Goal: Information Seeking & Learning: Learn about a topic

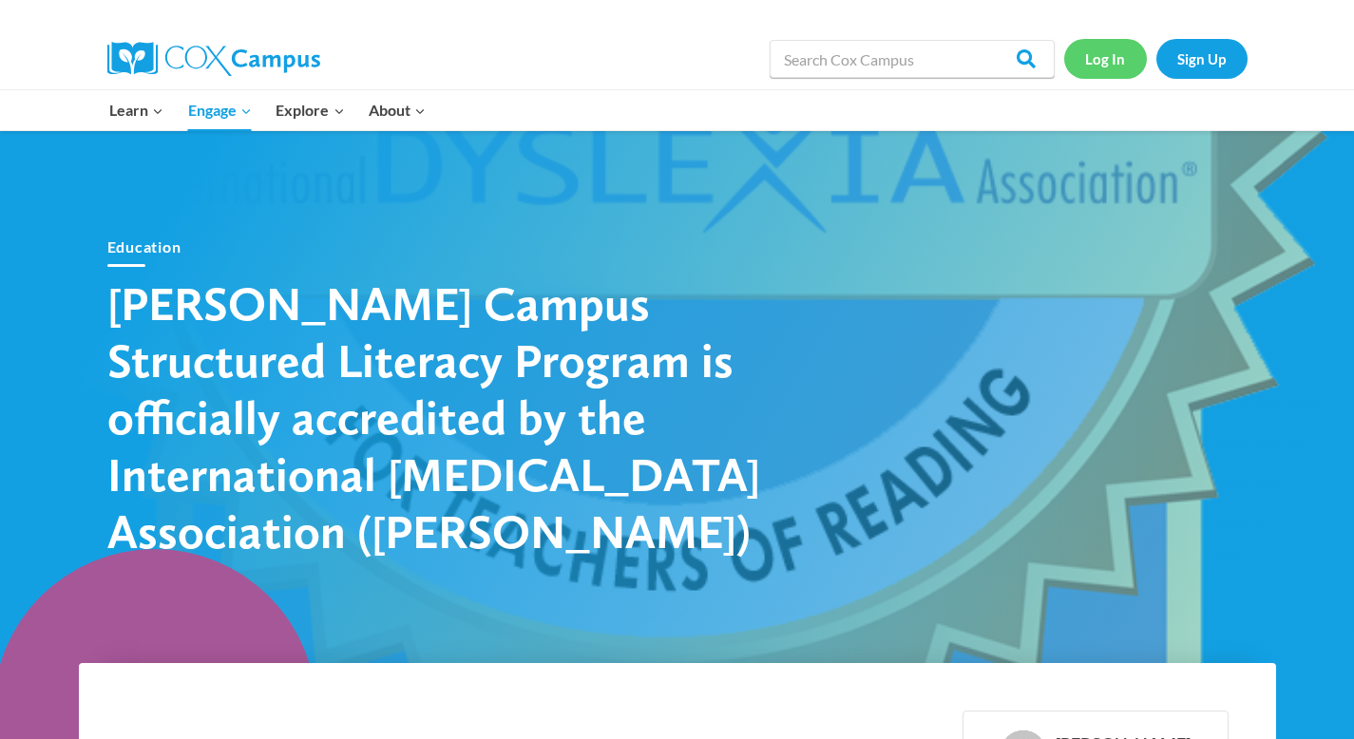
click at [1124, 58] on link "Log In" at bounding box center [1105, 58] width 83 height 39
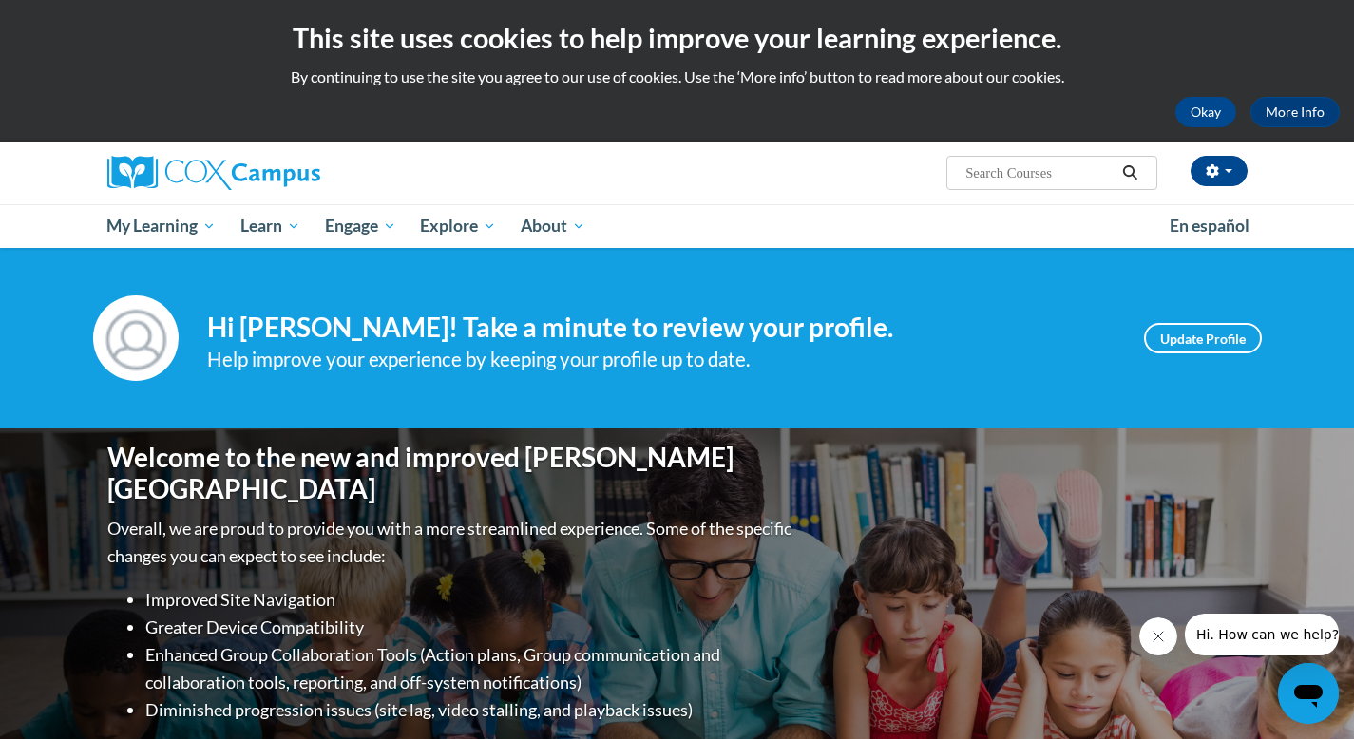
click at [1022, 177] on input "Search..." at bounding box center [1040, 173] width 152 height 23
type input "[MEDICAL_DATA]"
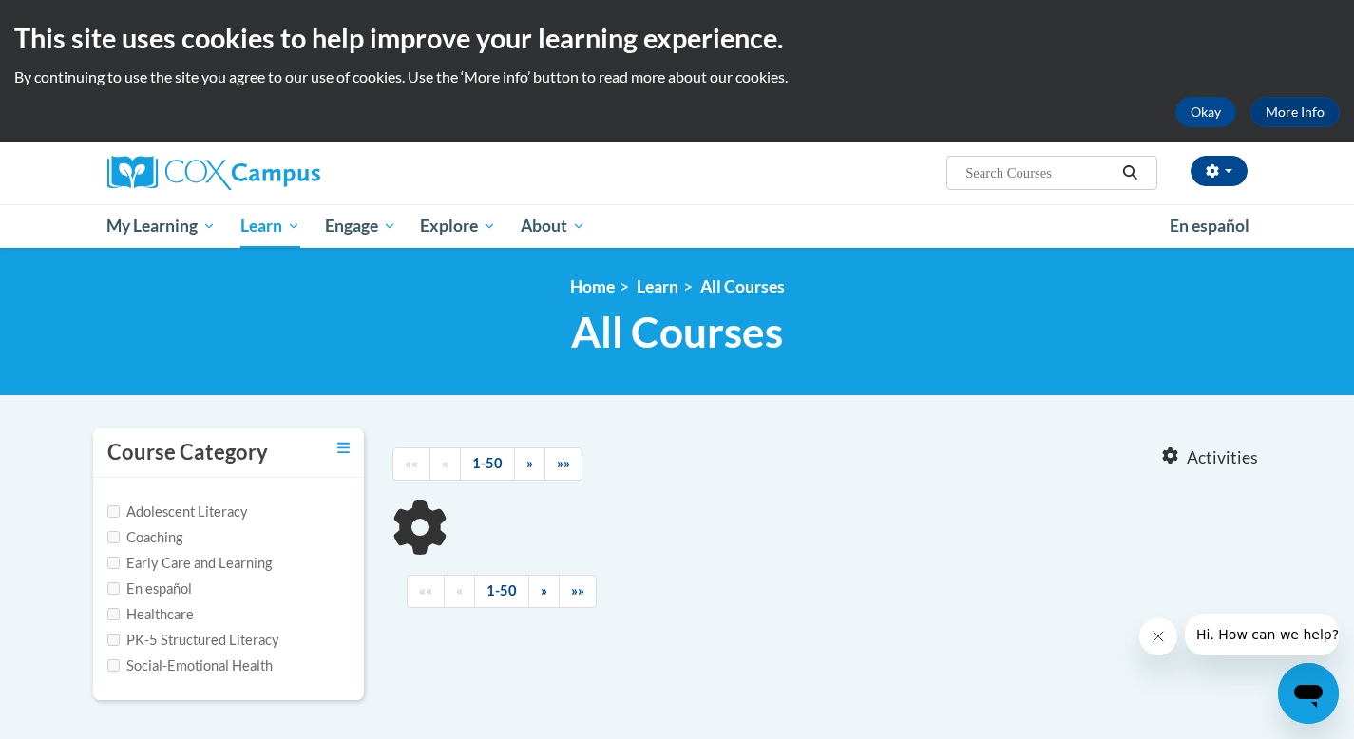
type input "[MEDICAL_DATA]"
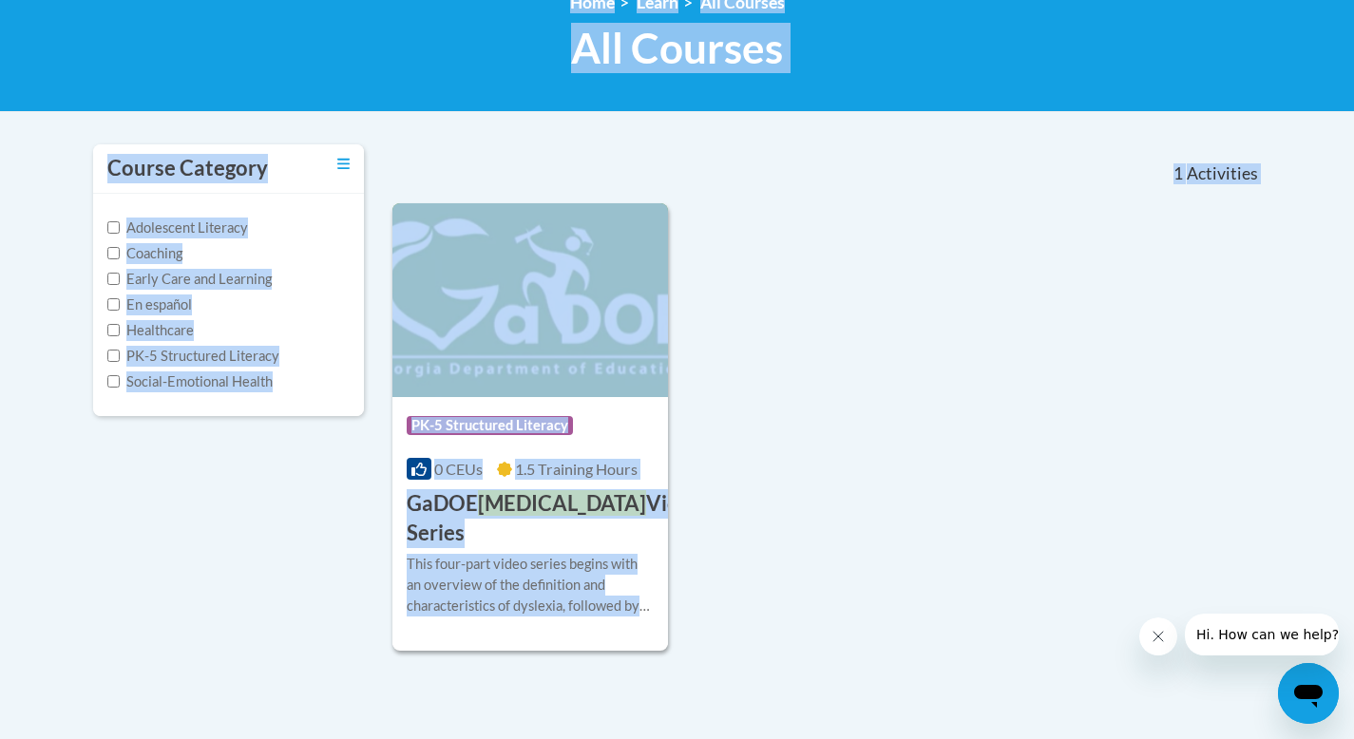
drag, startPoint x: 1368, startPoint y: 120, endPoint x: 1367, endPoint y: 271, distance: 151.1
click at [1353, 273] on html "This site uses cookies to help improve your learning experience. By continuing …" at bounding box center [677, 85] width 1354 height 739
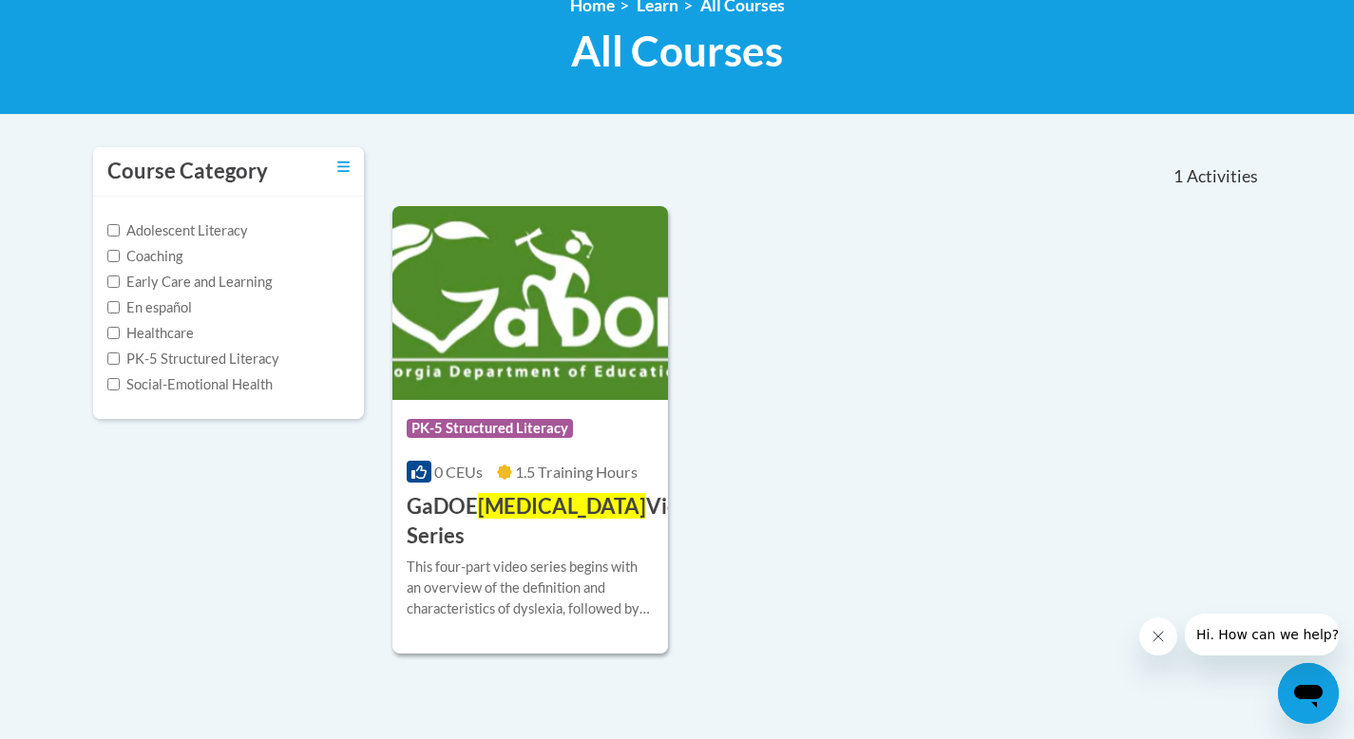
click at [1167, 391] on div "Course Category: PK-5 Structured Literacy 0 CEUs 1.5 Training Hours COURSE GaDO…" at bounding box center [828, 429] width 870 height 447
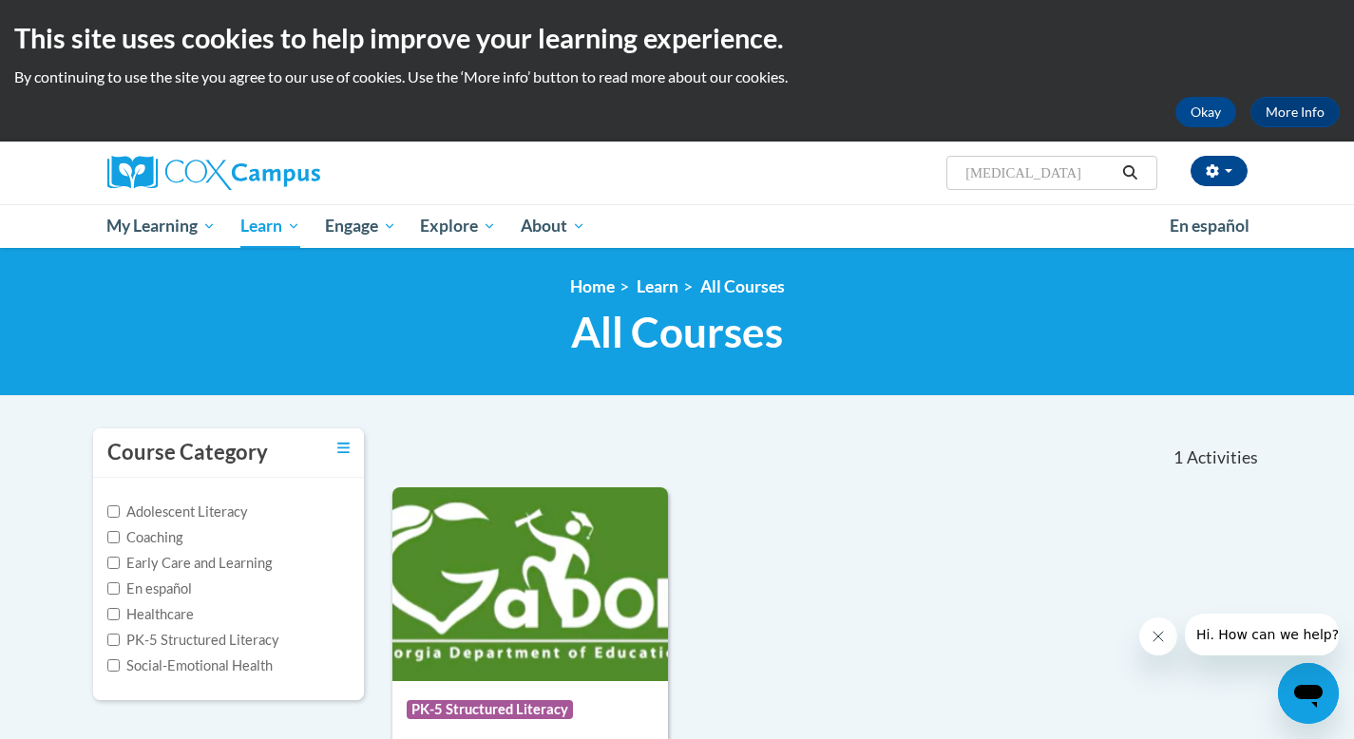
scroll to position [210, 0]
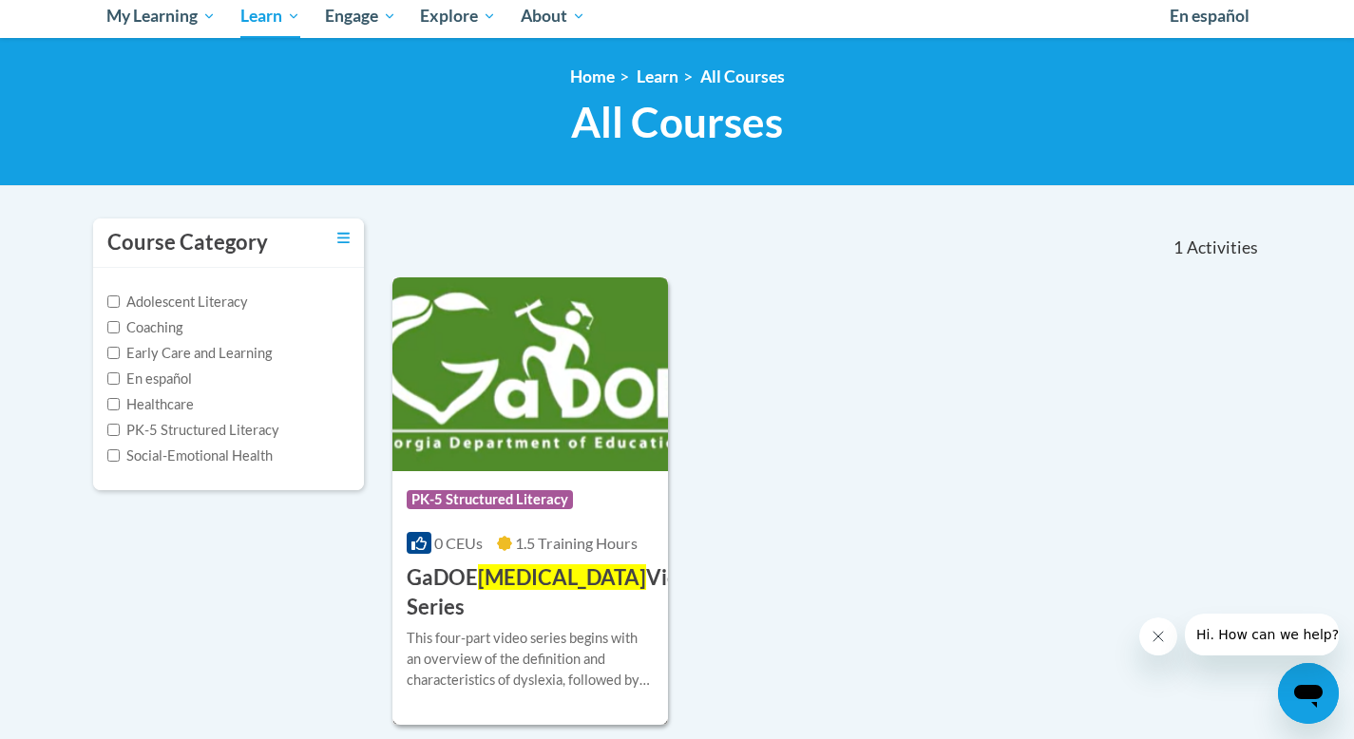
click at [522, 493] on span "PK-5 Structured Literacy" at bounding box center [490, 499] width 166 height 19
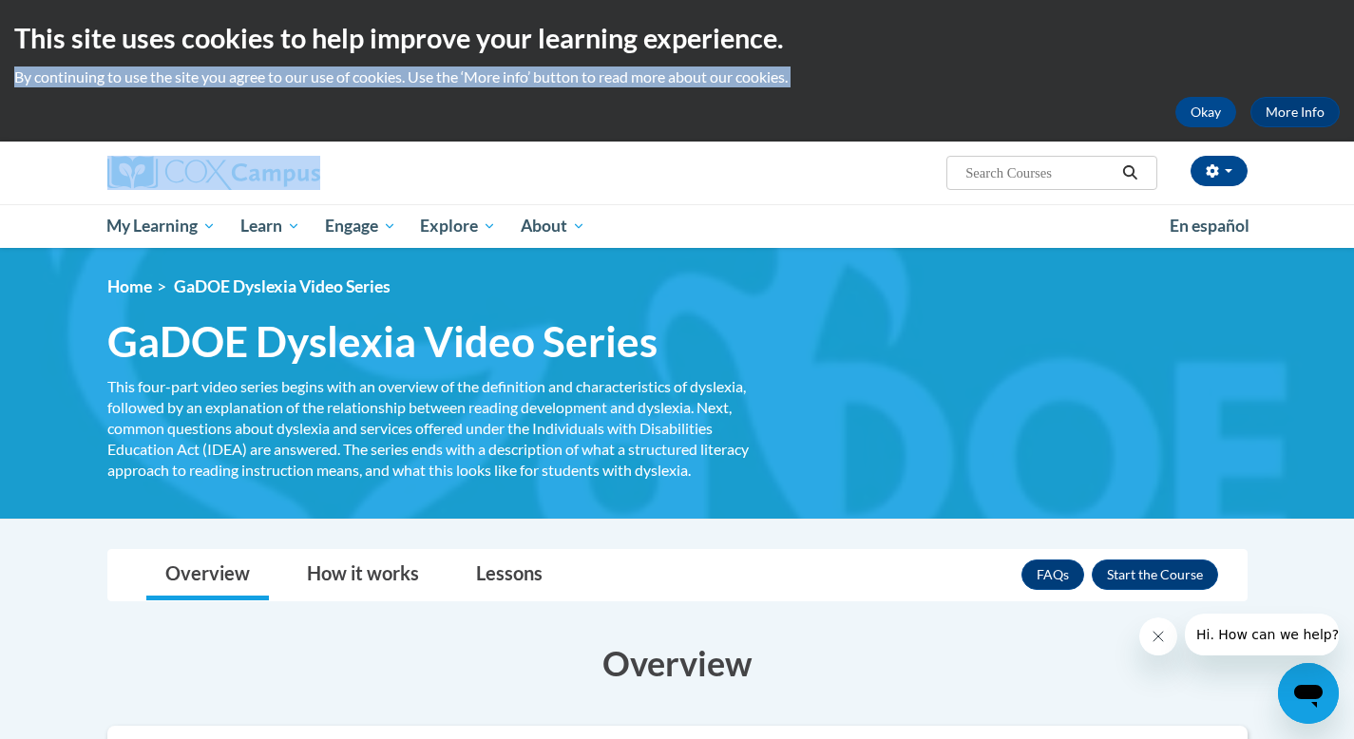
drag, startPoint x: 1368, startPoint y: 113, endPoint x: 1339, endPoint y: 51, distance: 68.0
click at [1339, 54] on html "This site uses cookies to help improve your learning experience. By continuing …" at bounding box center [677, 369] width 1354 height 739
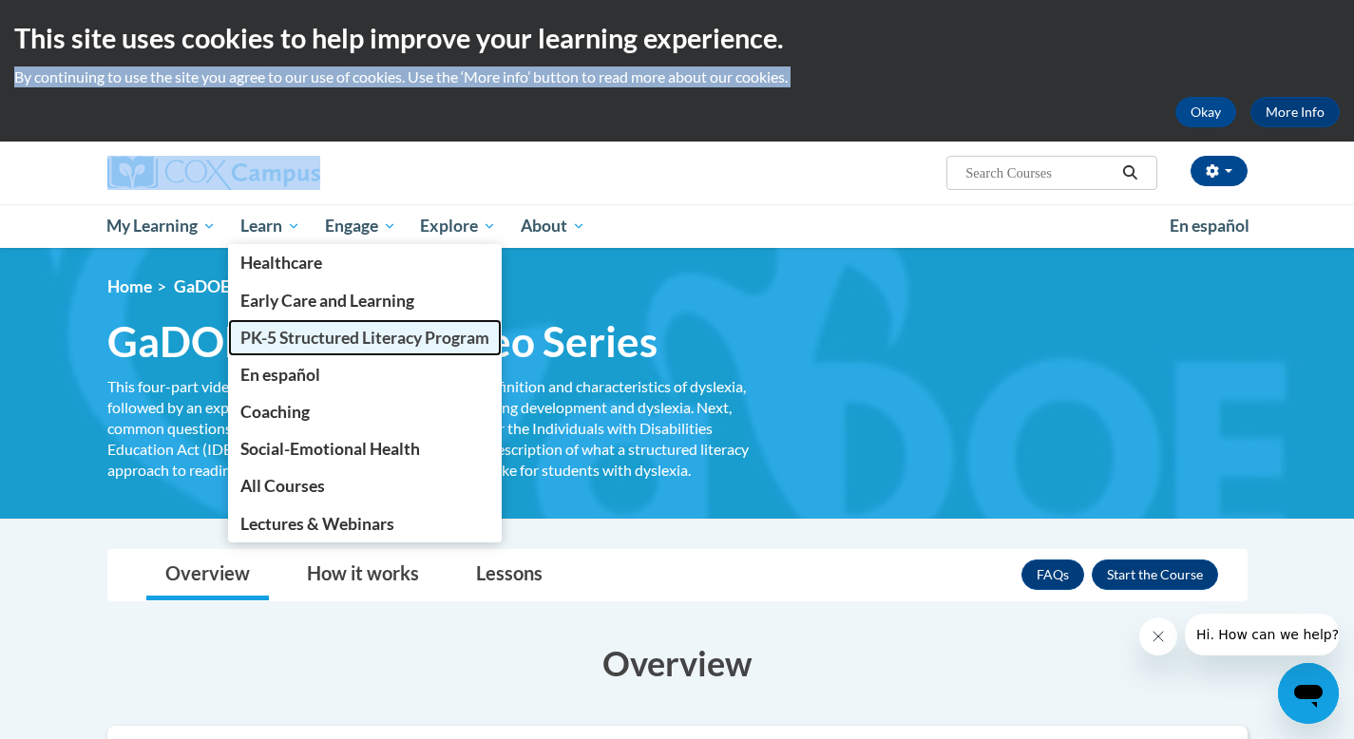
click at [337, 328] on span "PK-5 Structured Literacy Program" at bounding box center [364, 338] width 249 height 20
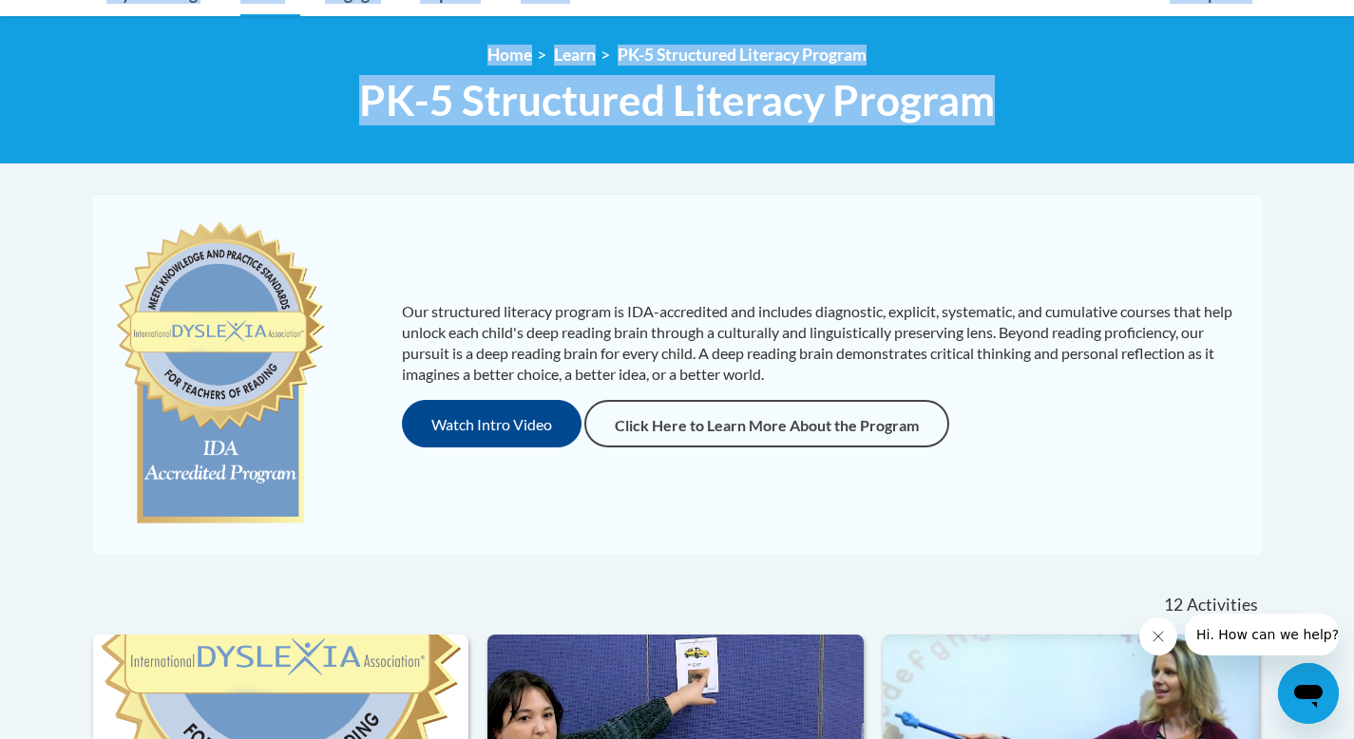
scroll to position [235, 0]
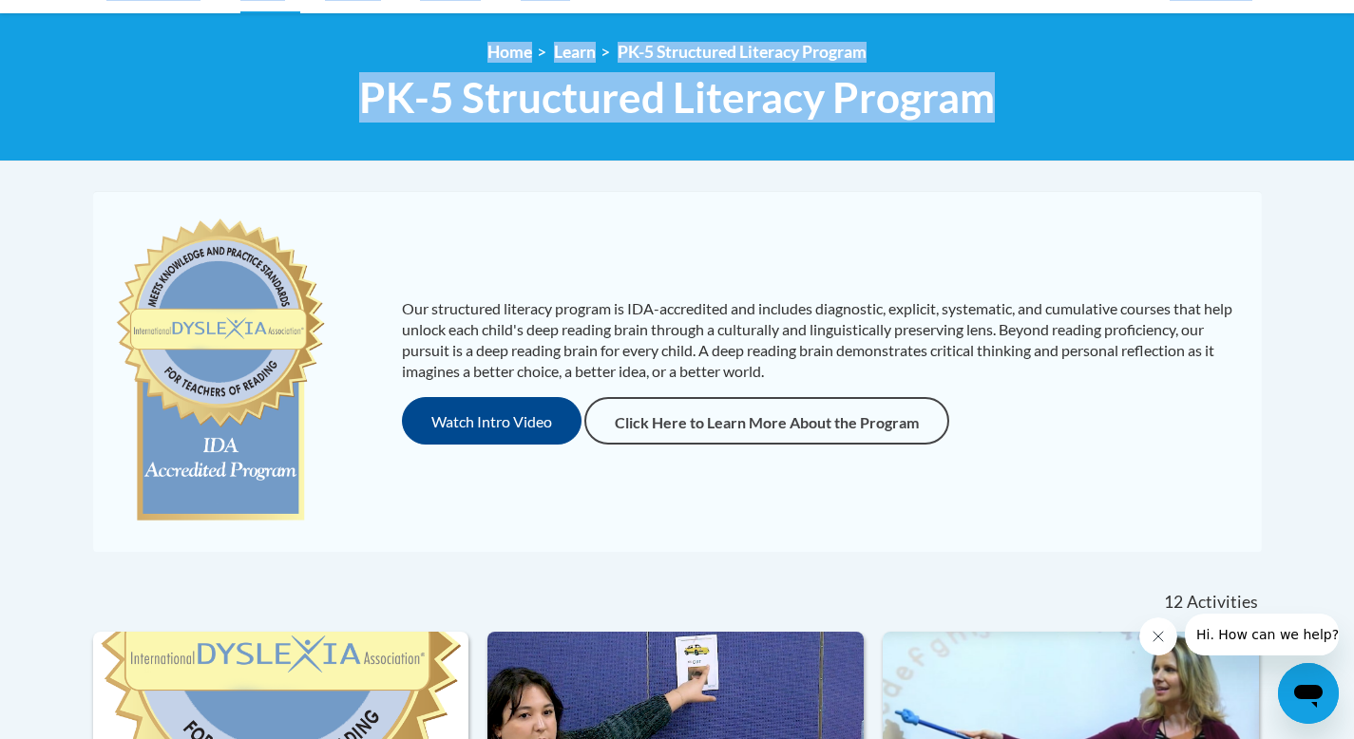
drag, startPoint x: 1368, startPoint y: 115, endPoint x: 1364, endPoint y: 171, distance: 56.2
click at [1353, 171] on html "This site uses cookies to help improve your learning experience. By continuing …" at bounding box center [677, 134] width 1354 height 739
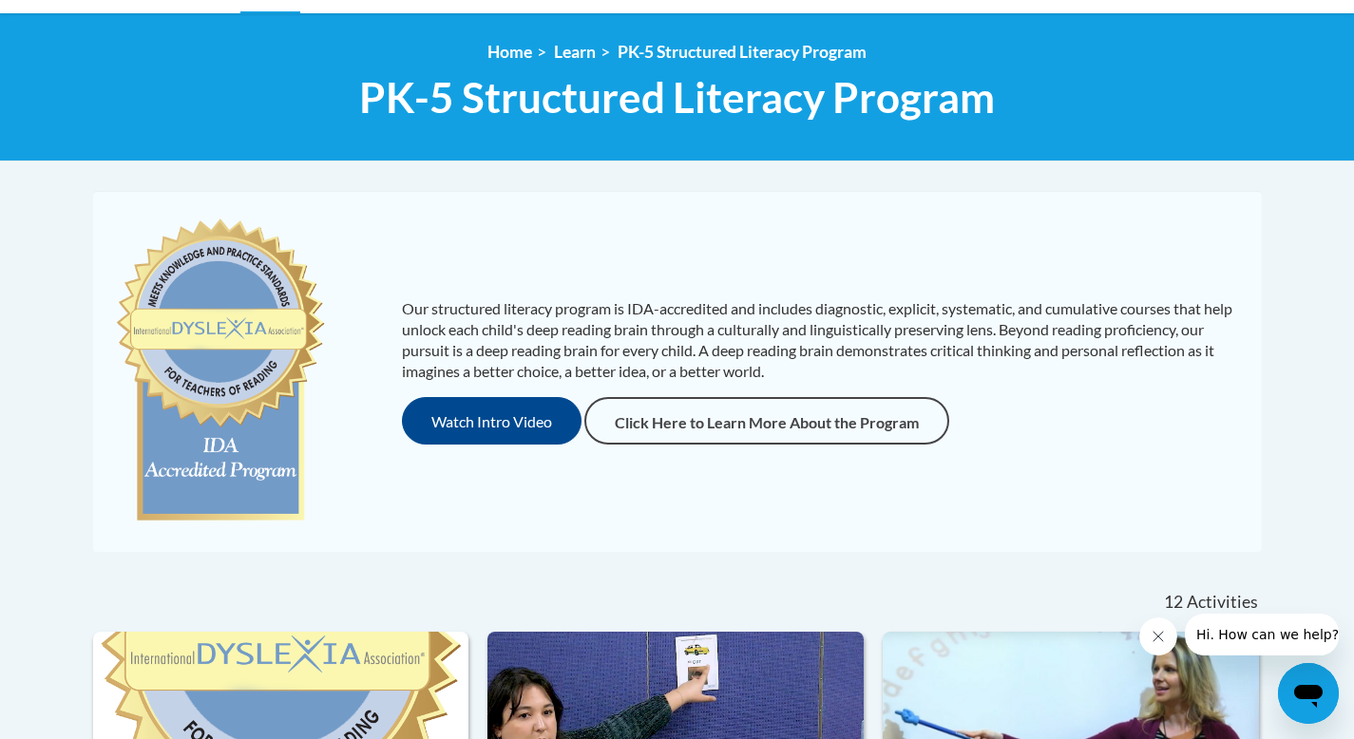
click at [1235, 379] on p "Our structured literacy program is IDA-accredited and includes diagnostic, expl…" at bounding box center [822, 340] width 841 height 84
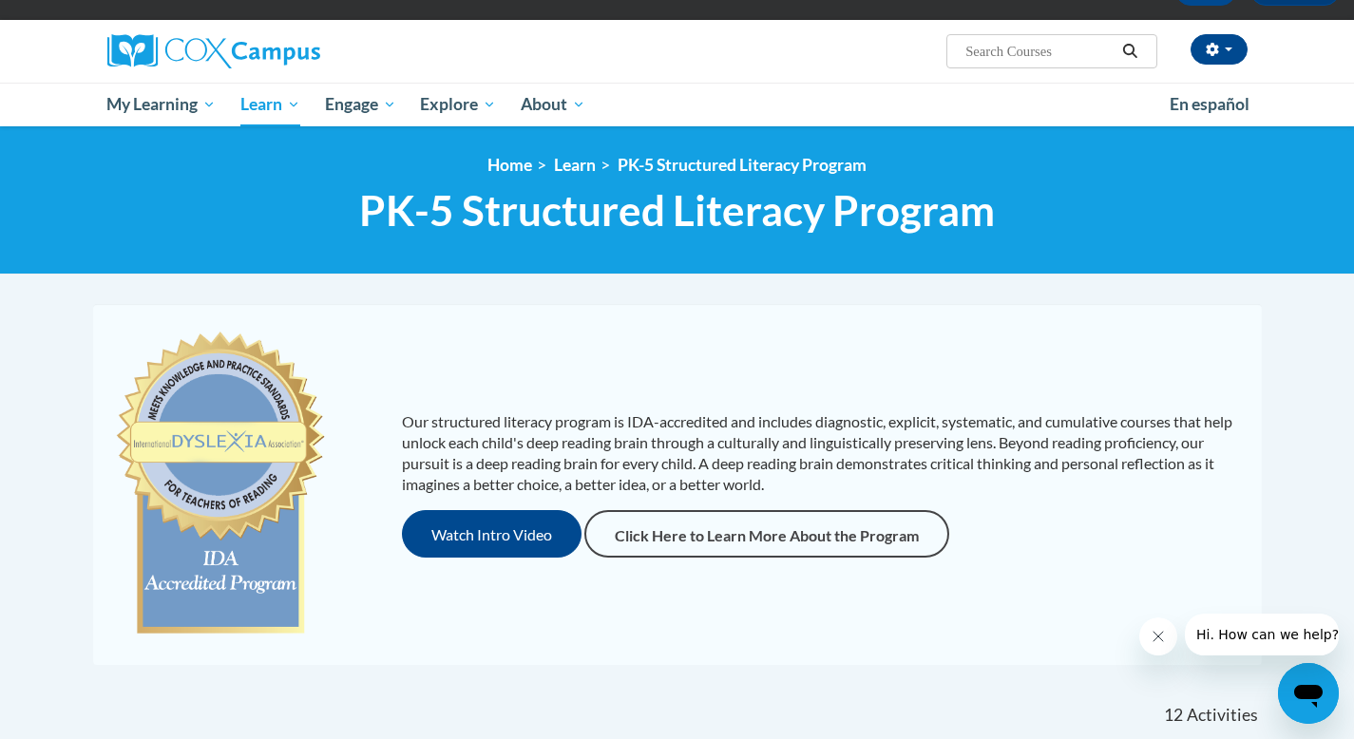
scroll to position [0, 0]
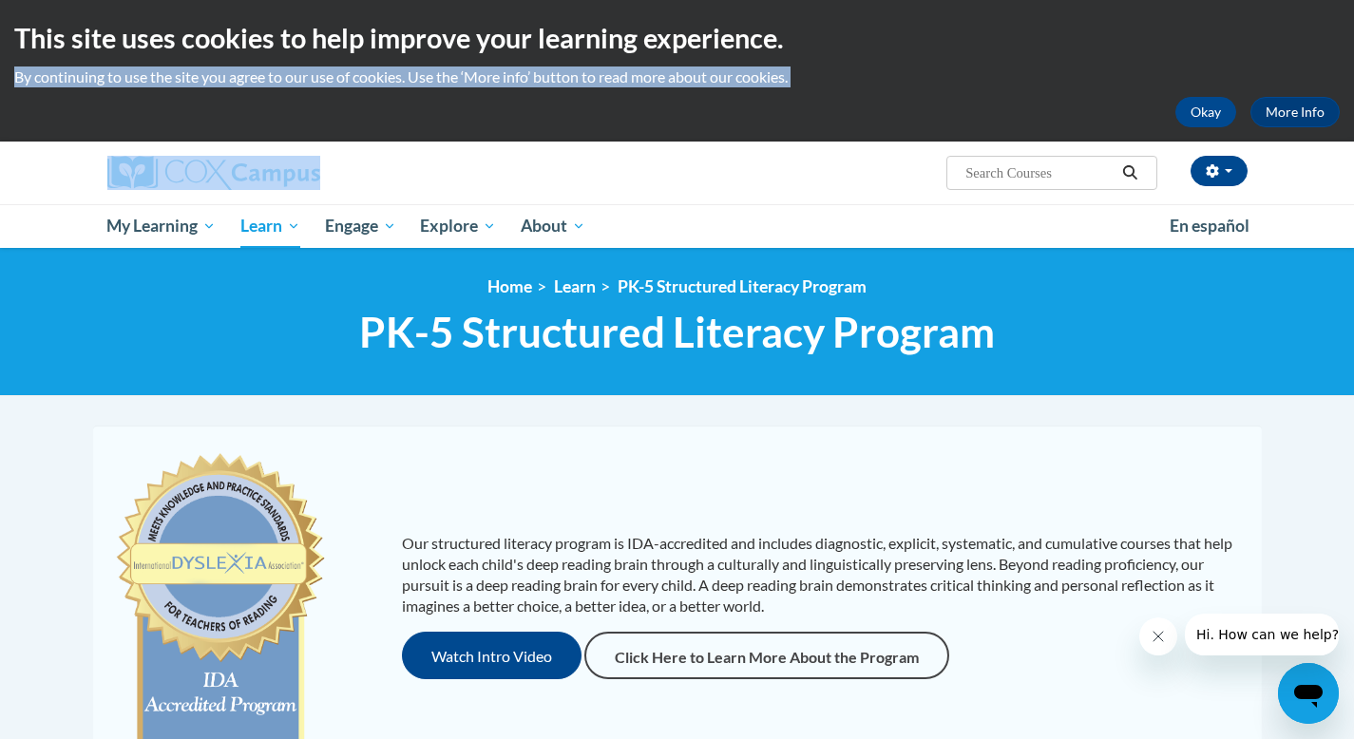
drag, startPoint x: 1368, startPoint y: 131, endPoint x: 1368, endPoint y: 5, distance: 126.4
click at [1353, 5] on html "This site uses cookies to help improve your learning experience. By continuing …" at bounding box center [677, 369] width 1354 height 739
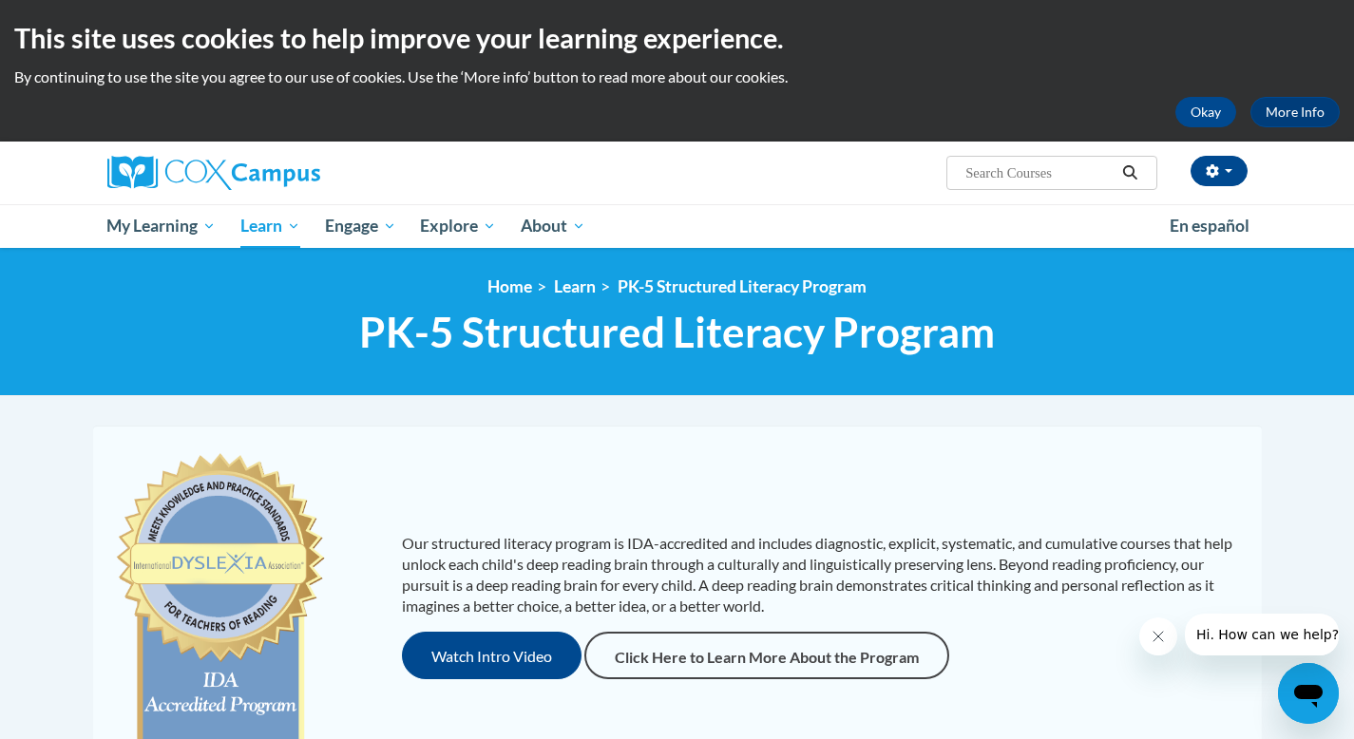
click at [995, 316] on h1 "PK-5 Structured Literacy Program PK-5 Structured Literacy Program" at bounding box center [677, 332] width 1169 height 50
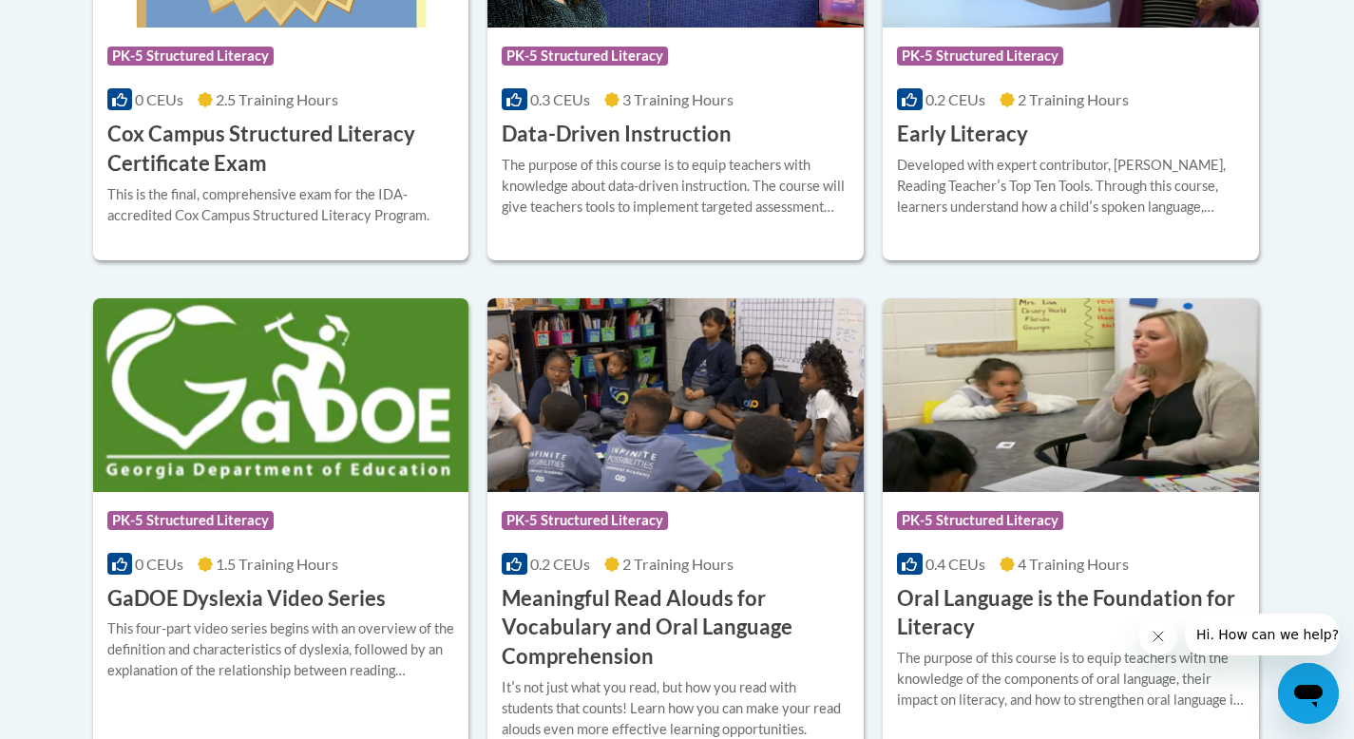
scroll to position [1209, 0]
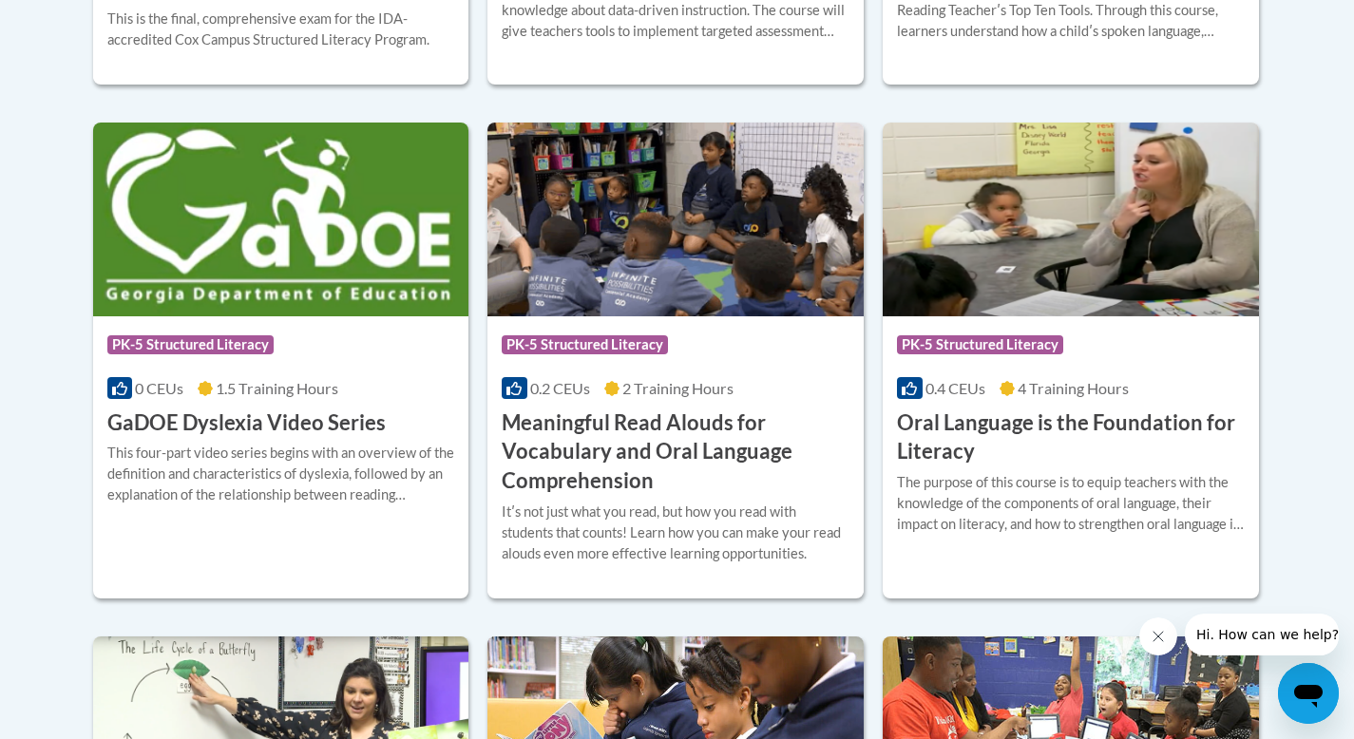
click at [0, 364] on body "This site uses cookies to help improve your learning experience. By continuing …" at bounding box center [677, 379] width 1354 height 3176
click at [219, 427] on h3 "GaDOE Dyslexia Video Series" at bounding box center [246, 423] width 278 height 29
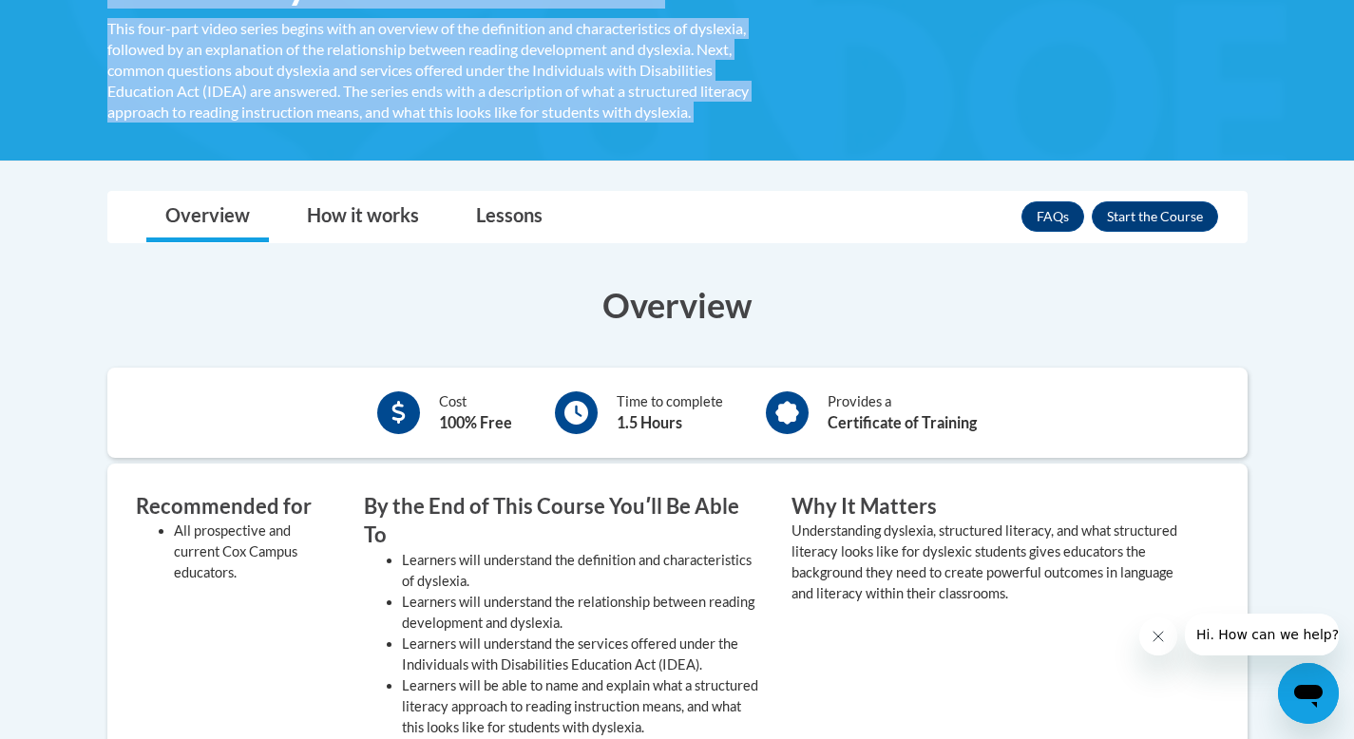
drag, startPoint x: 1368, startPoint y: 50, endPoint x: 1366, endPoint y: 196, distance: 145.4
click at [1353, 196] on html "This site uses cookies to help improve your learning experience. By continuing …" at bounding box center [677, 11] width 1354 height 739
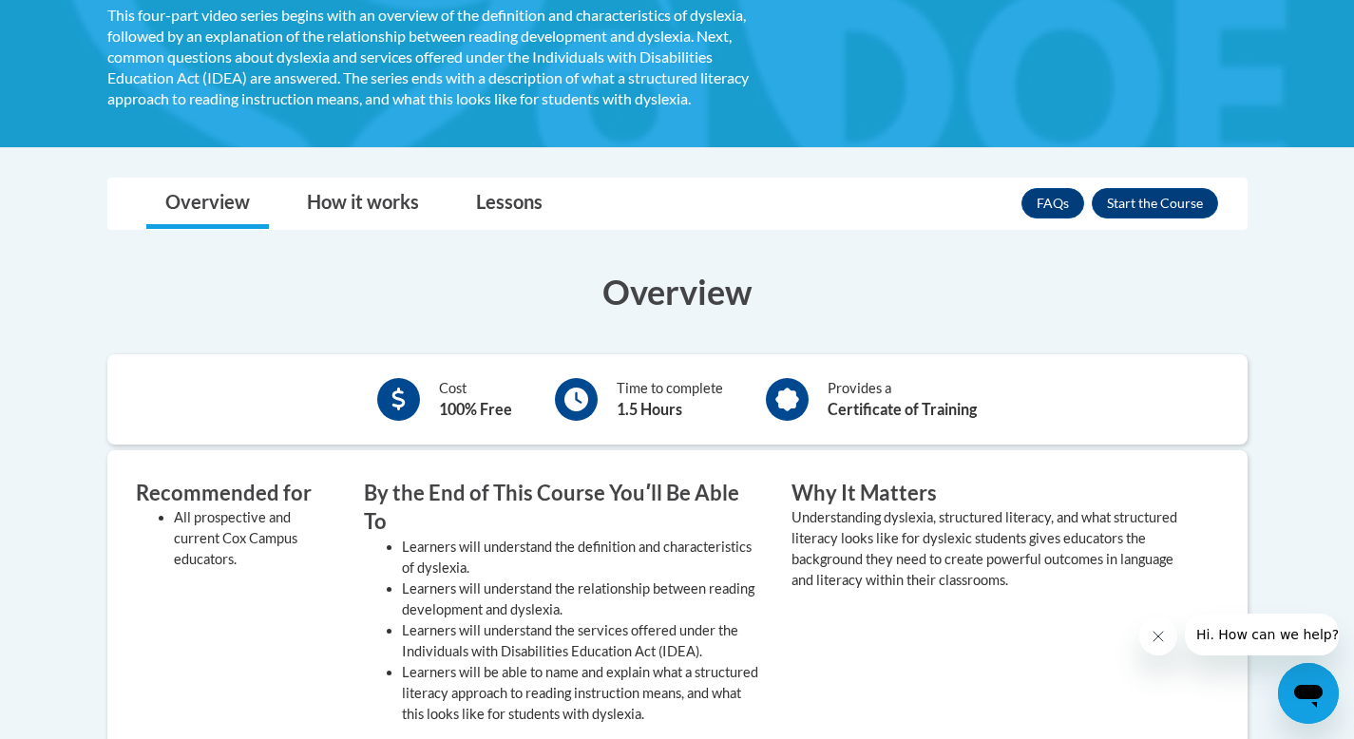
click at [1186, 265] on div "Overview Cost 100% Free Time to complete 1.5 Hours Provides a Certificate of Tr…" at bounding box center [677, 691] width 1169 height 885
click at [1168, 203] on button "Enroll" at bounding box center [1155, 203] width 126 height 30
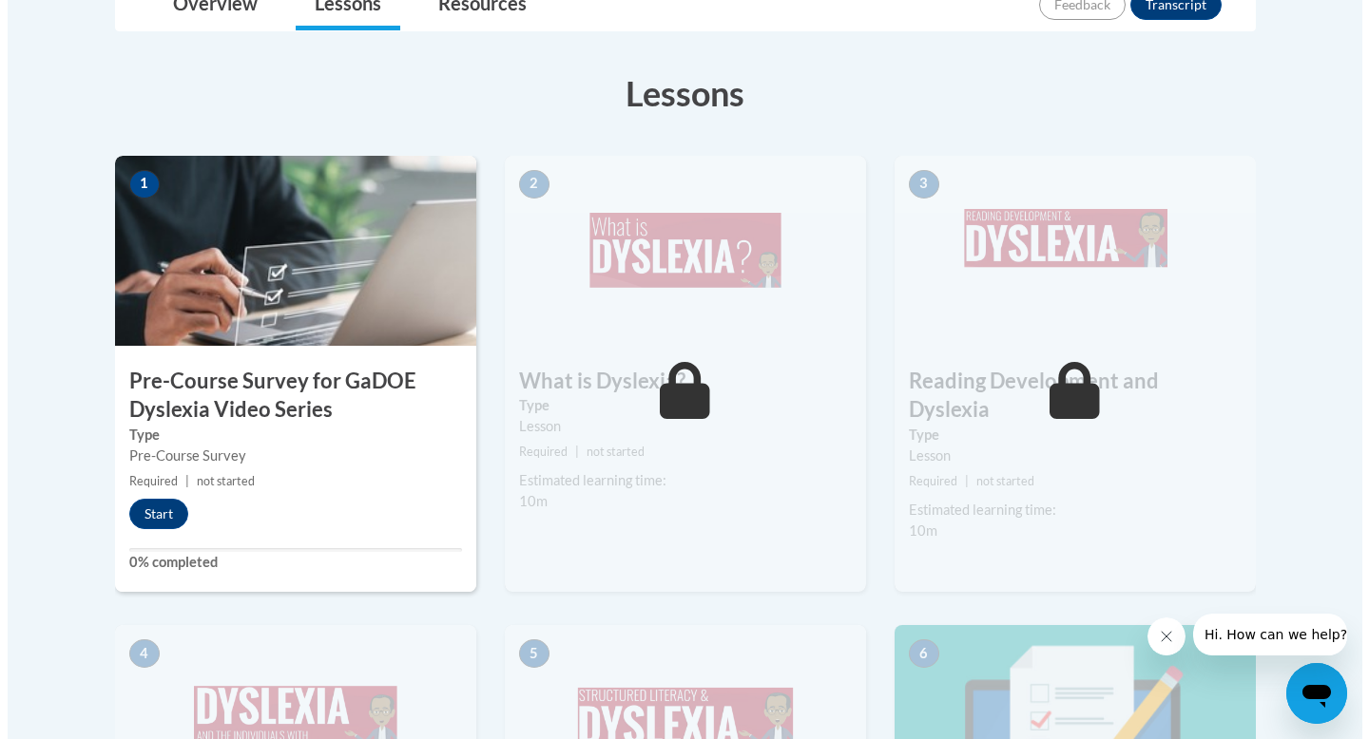
scroll to position [571, 0]
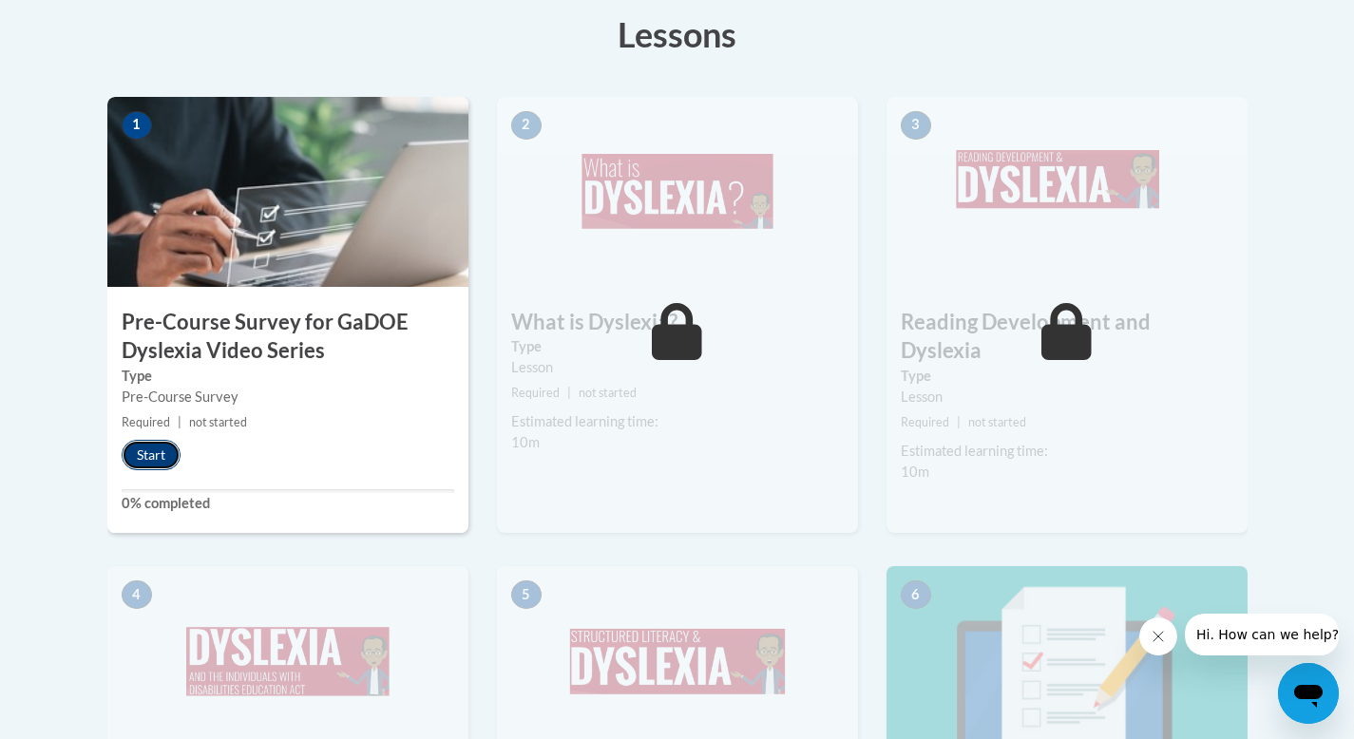
click at [141, 446] on button "Start" at bounding box center [151, 455] width 59 height 30
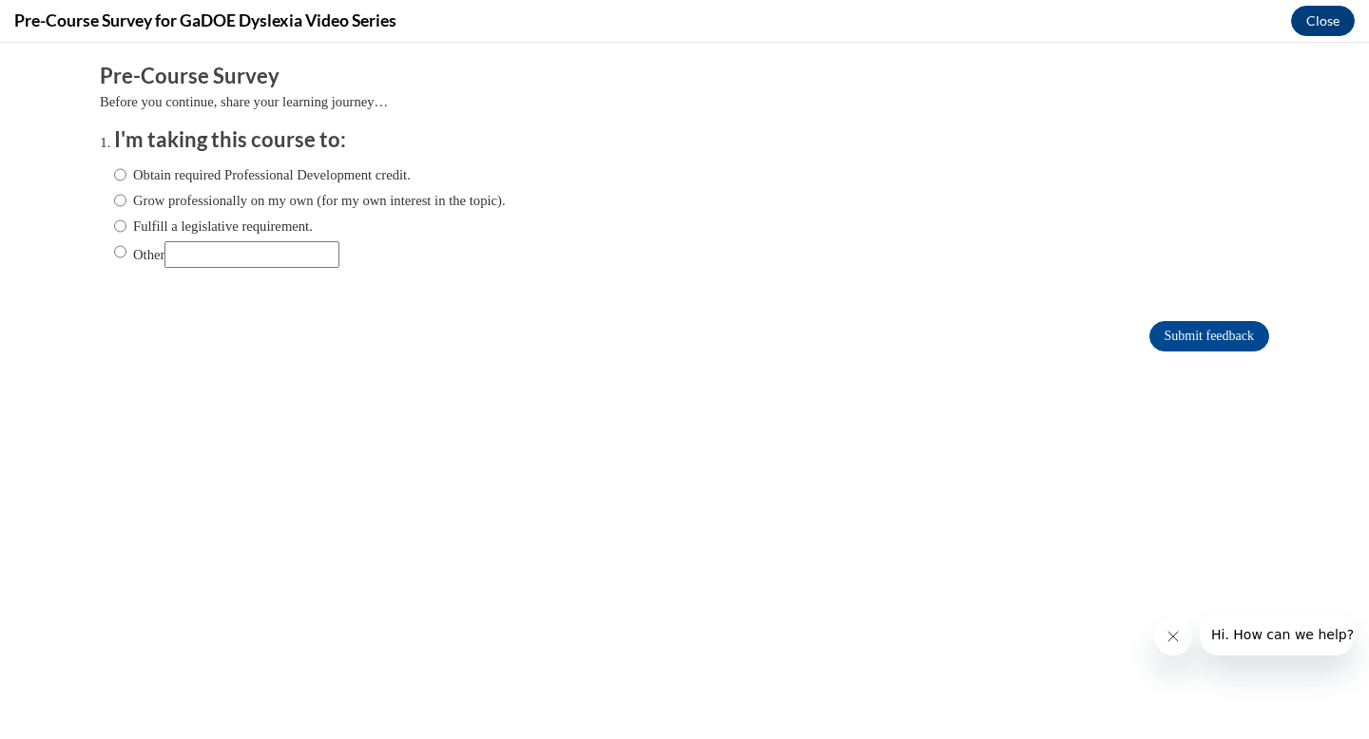
scroll to position [0, 0]
click at [114, 174] on input "Obtain required Professional Development credit." at bounding box center [120, 174] width 12 height 21
radio input "true"
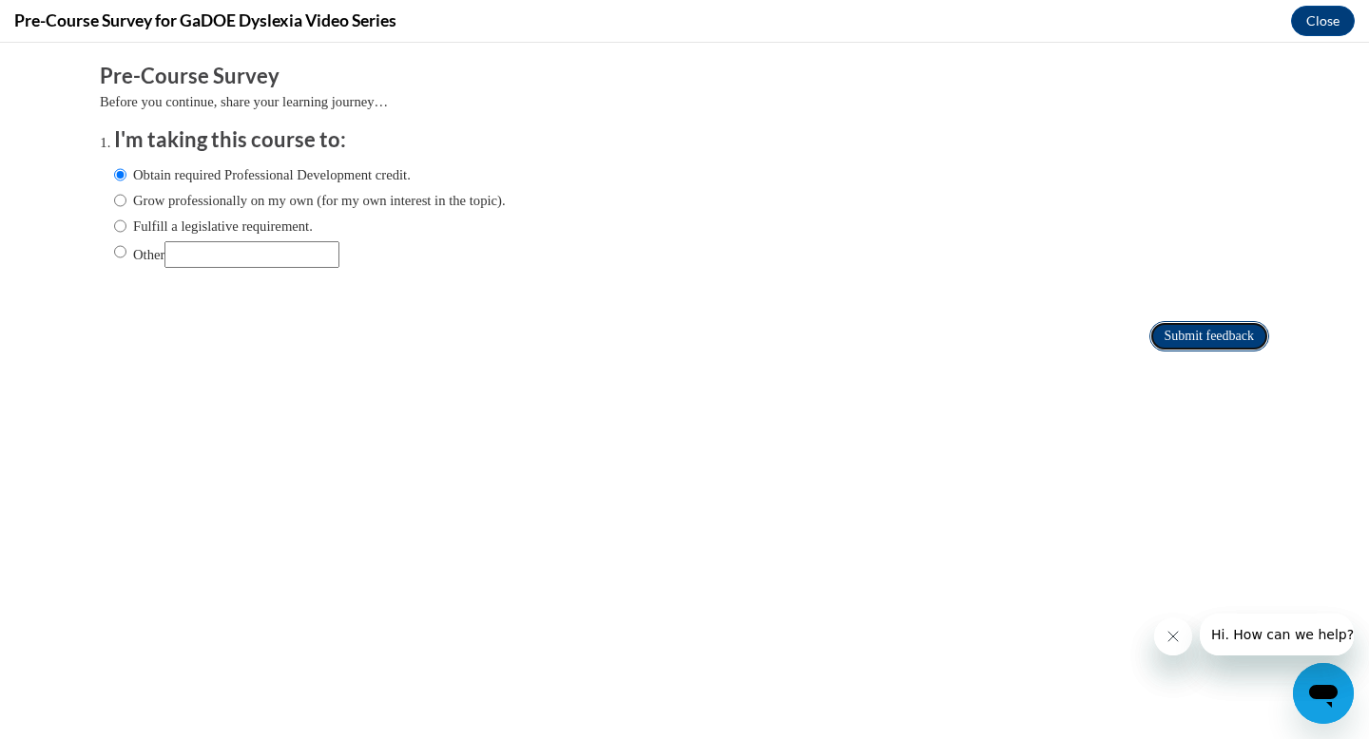
click at [1178, 337] on input "Submit feedback" at bounding box center [1209, 336] width 120 height 30
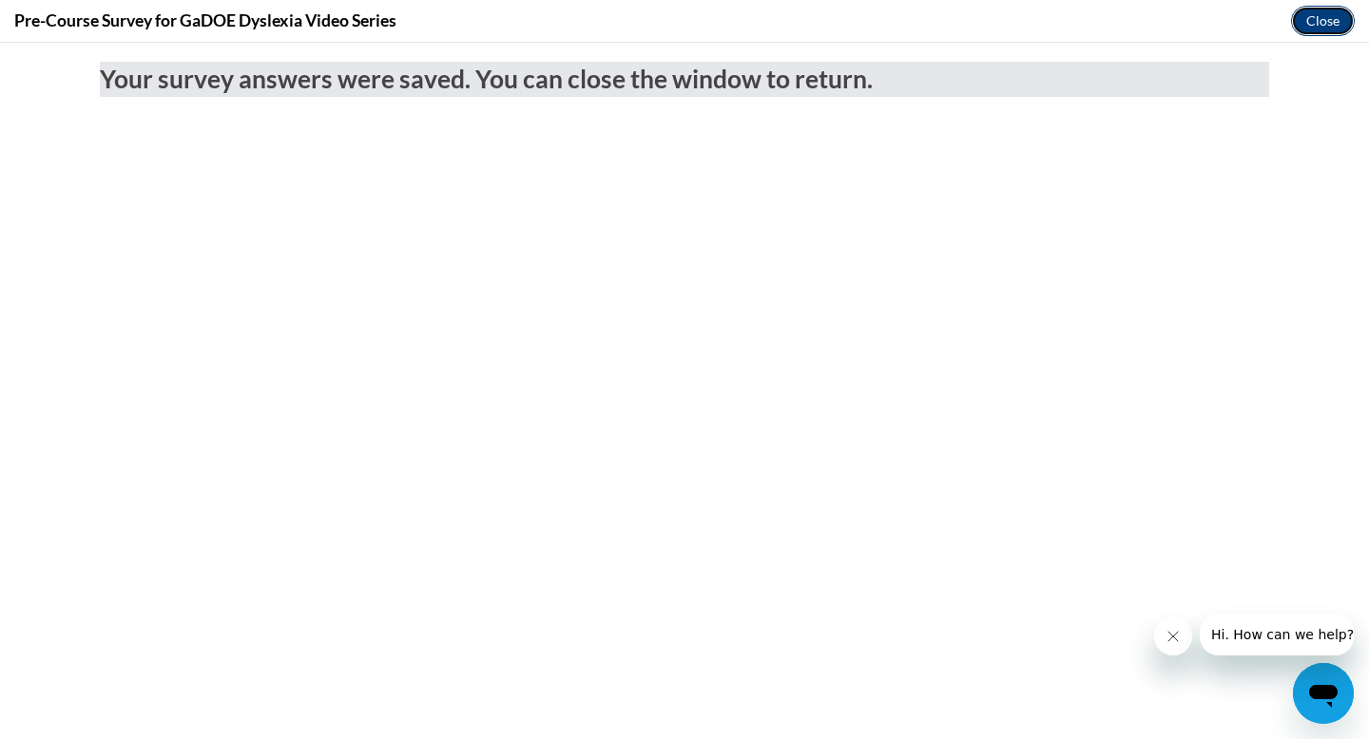
click at [1316, 12] on button "Close" at bounding box center [1323, 21] width 64 height 30
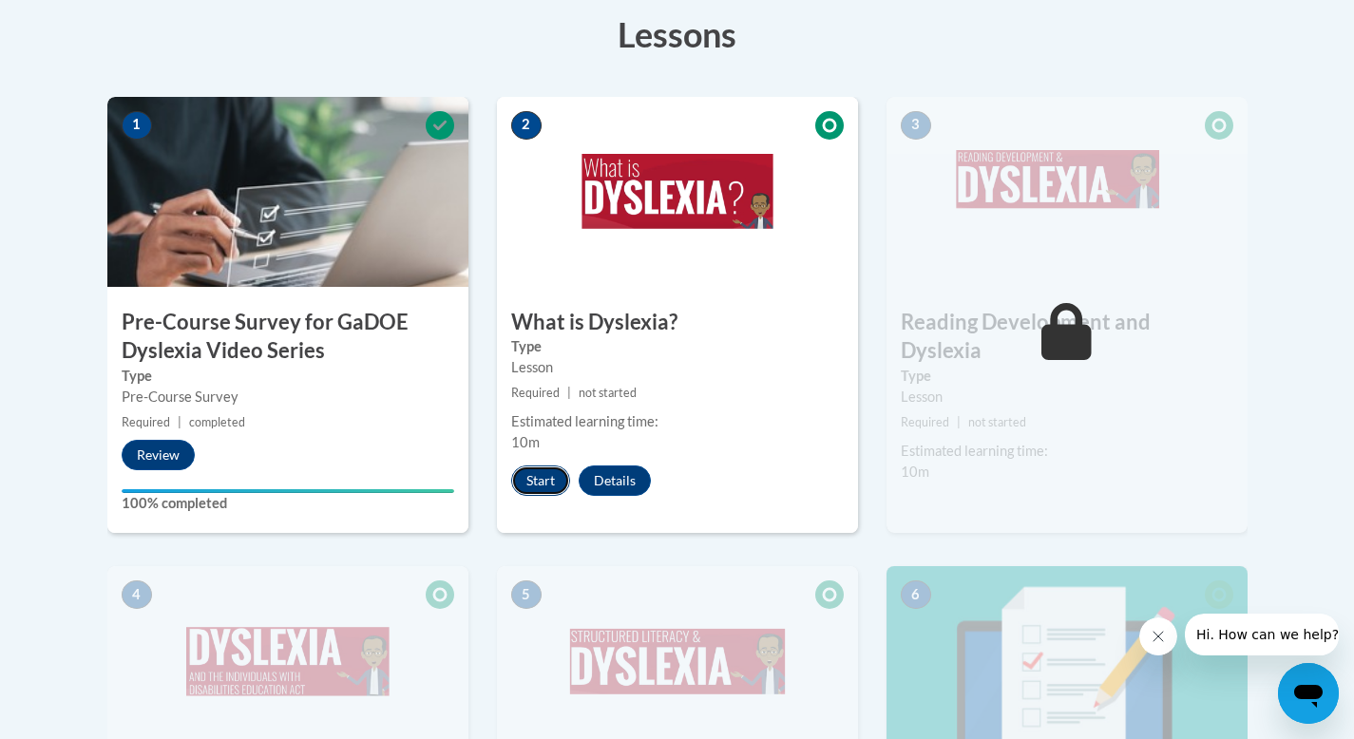
click at [551, 470] on button "Start" at bounding box center [540, 481] width 59 height 30
